Goal: Use online tool/utility: Use online tool/utility

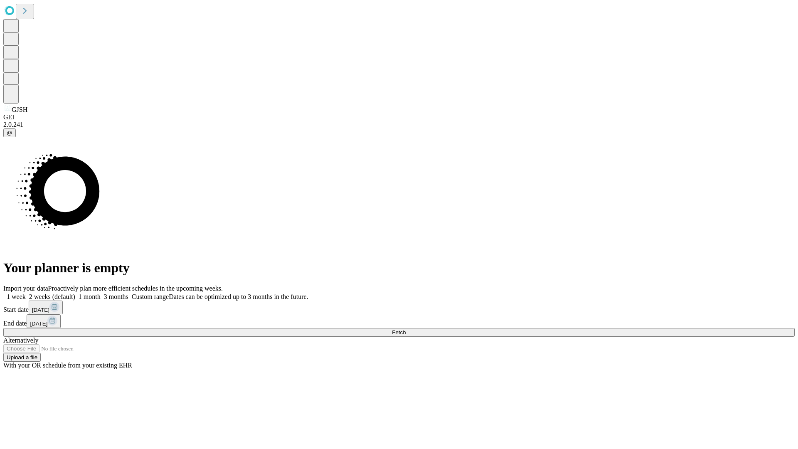
click at [406, 329] on span "Fetch" at bounding box center [399, 332] width 14 height 6
